Goal: Find contact information: Find contact information

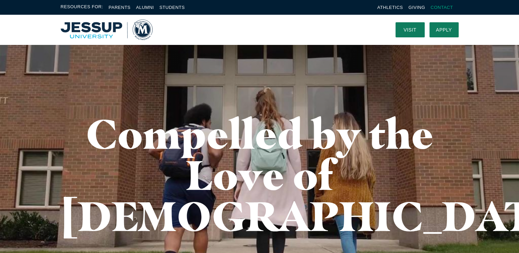
click at [442, 9] on link "Contact" at bounding box center [441, 7] width 22 height 5
click at [439, 29] on link "Apply" at bounding box center [443, 29] width 29 height 15
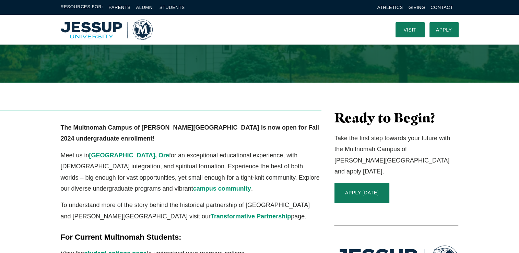
scroll to position [103, 0]
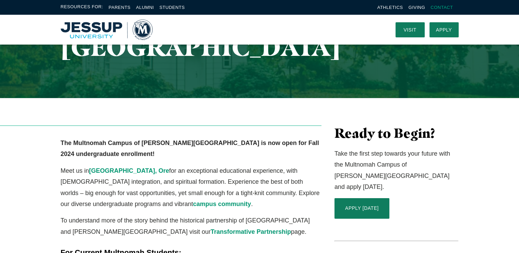
click at [441, 6] on link "Contact" at bounding box center [441, 7] width 22 height 5
